Goal: Check status: Check status

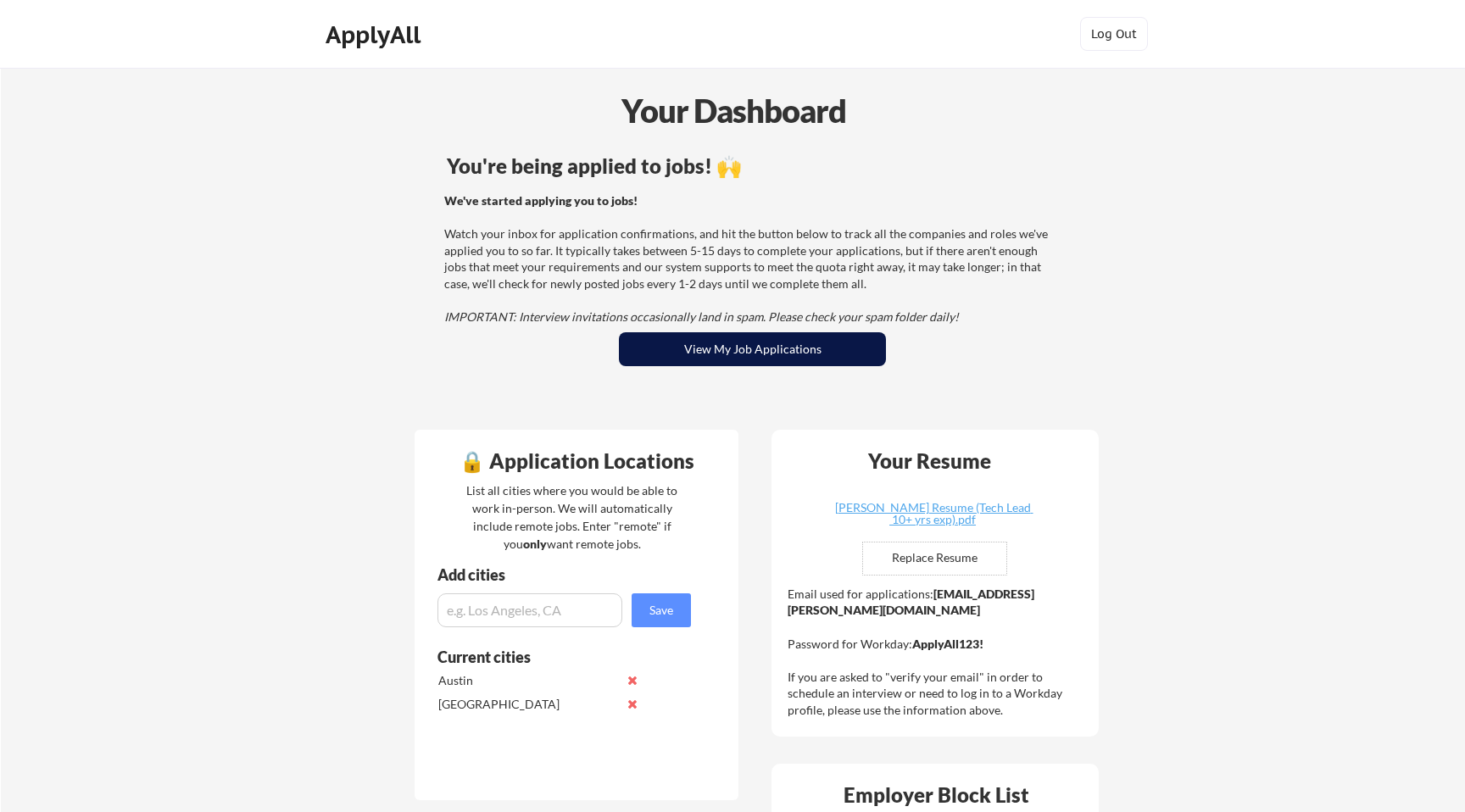
click at [716, 354] on button "View My Job Applications" at bounding box center [752, 348] width 267 height 34
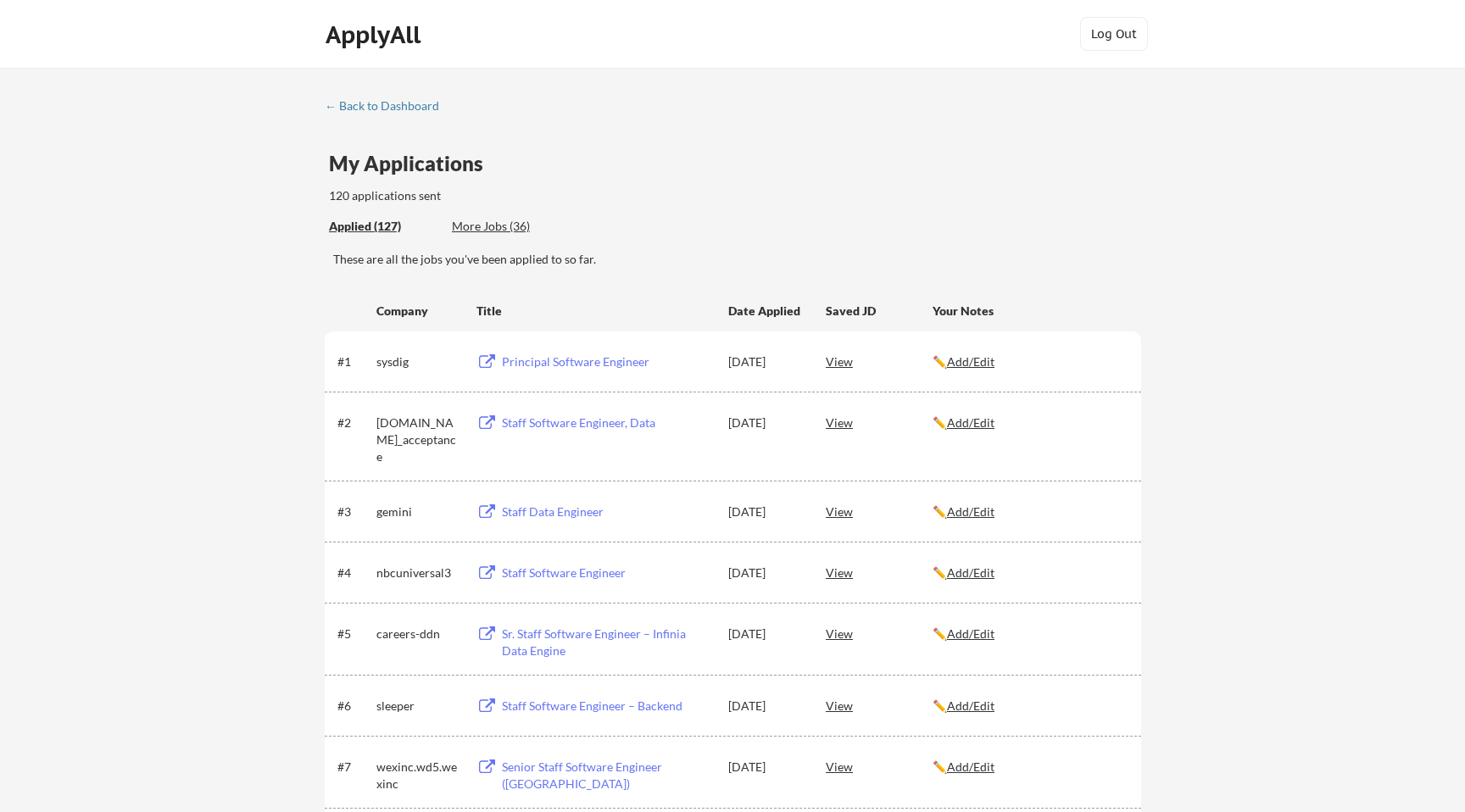
click at [486, 215] on div "Applied (127) More Jobs (36)" at bounding box center [452, 227] width 247 height 35
click at [485, 231] on div "More Jobs (36)" at bounding box center [513, 226] width 124 height 17
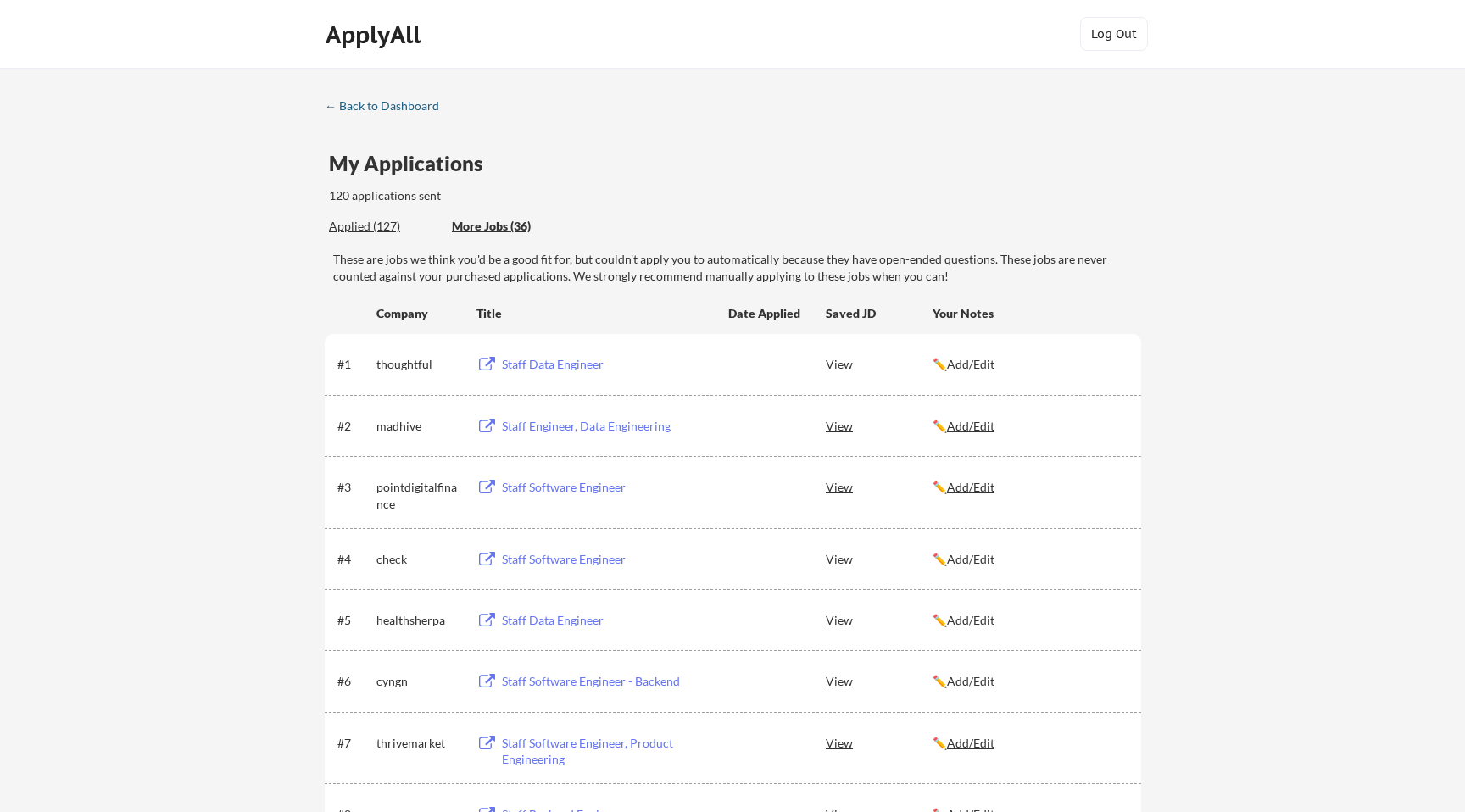
click at [365, 110] on div "← Back to Dashboard" at bounding box center [388, 106] width 127 height 12
